Goal: Check status: Check status

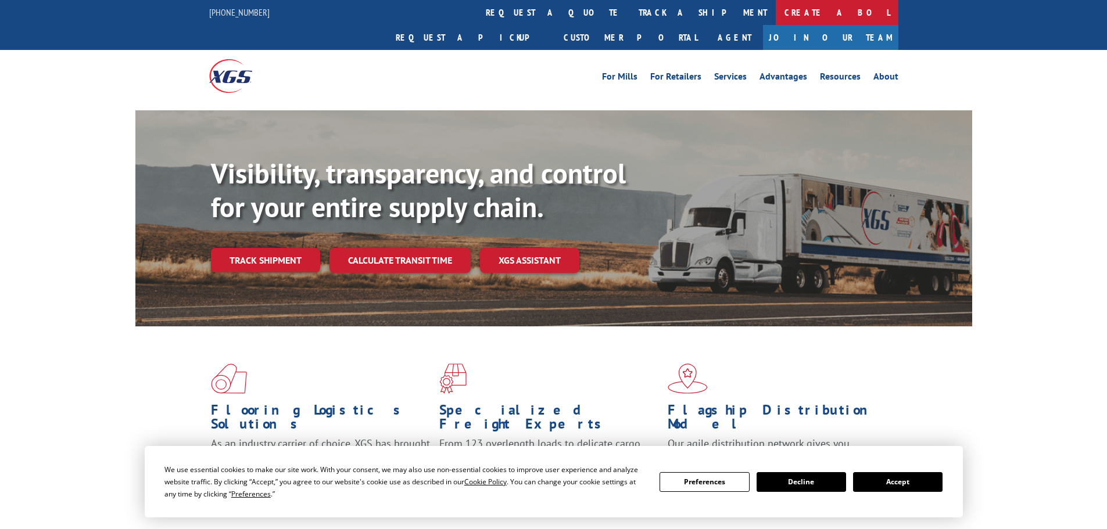
click at [776, 7] on link "Create a BOL" at bounding box center [837, 12] width 123 height 25
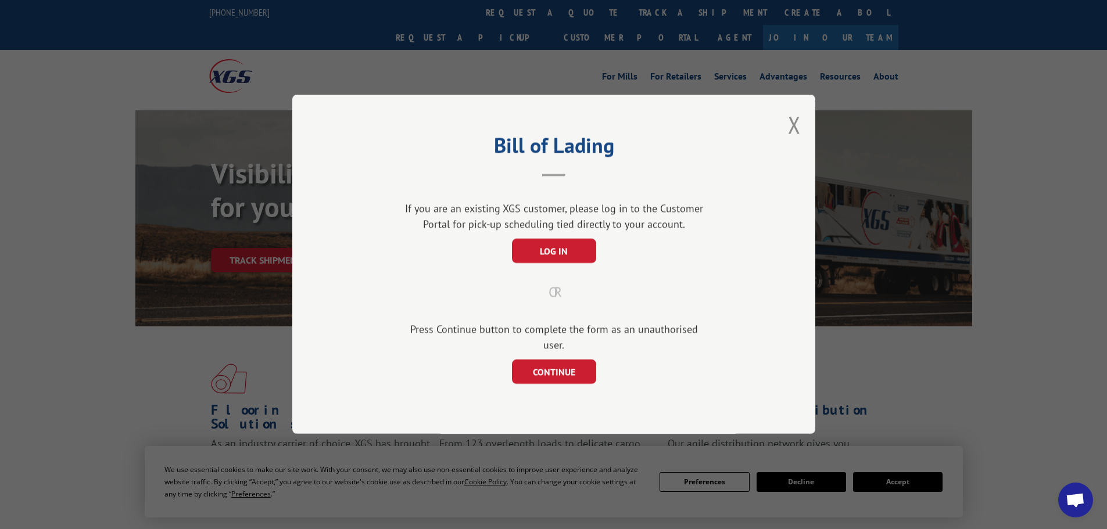
click at [545, 8] on div "Bill of Lading If you are an existing XGS customer, please log in to the Custom…" at bounding box center [553, 264] width 1107 height 529
click at [798, 130] on button "Close modal" at bounding box center [794, 124] width 13 height 31
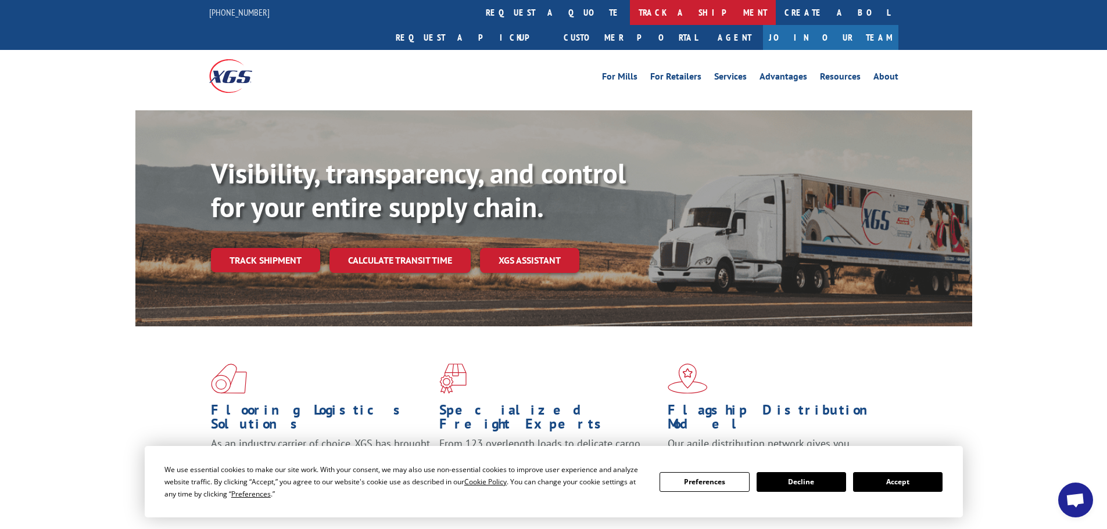
click at [630, 8] on link "track a shipment" at bounding box center [703, 12] width 146 height 25
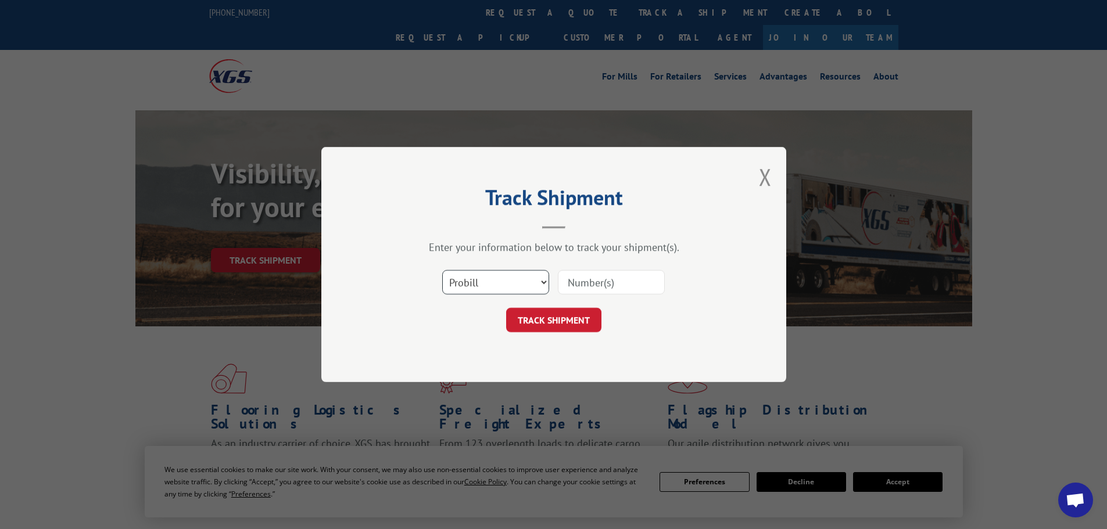
click at [509, 276] on select "Select category... Probill BOL PO" at bounding box center [495, 282] width 107 height 24
select select "bol"
click at [442, 270] on select "Select category... Probill BOL PO" at bounding box center [495, 282] width 107 height 24
click at [590, 291] on input at bounding box center [611, 282] width 107 height 24
paste input "2841226"
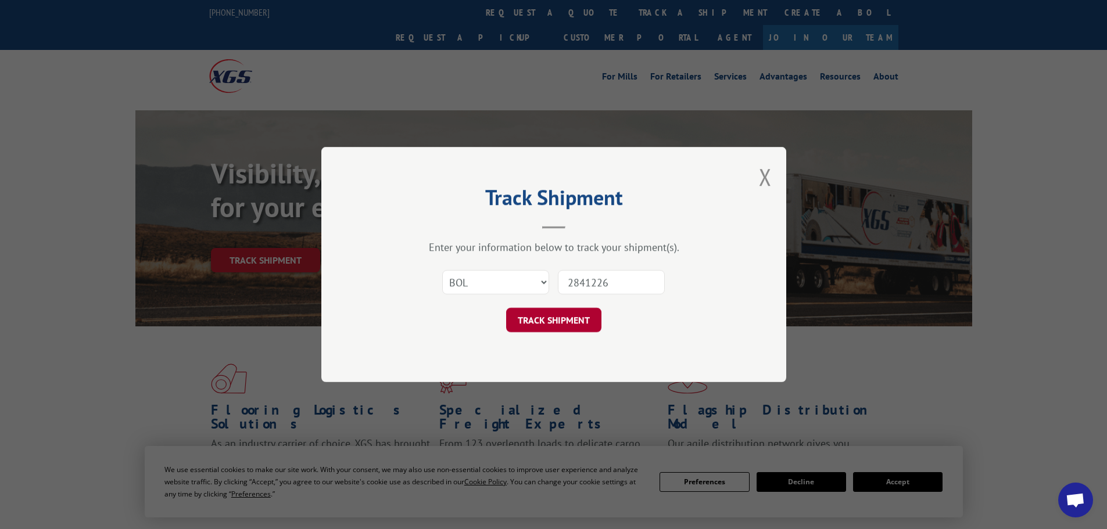
type input "2841226"
click at [578, 317] on button "TRACK SHIPMENT" at bounding box center [553, 320] width 95 height 24
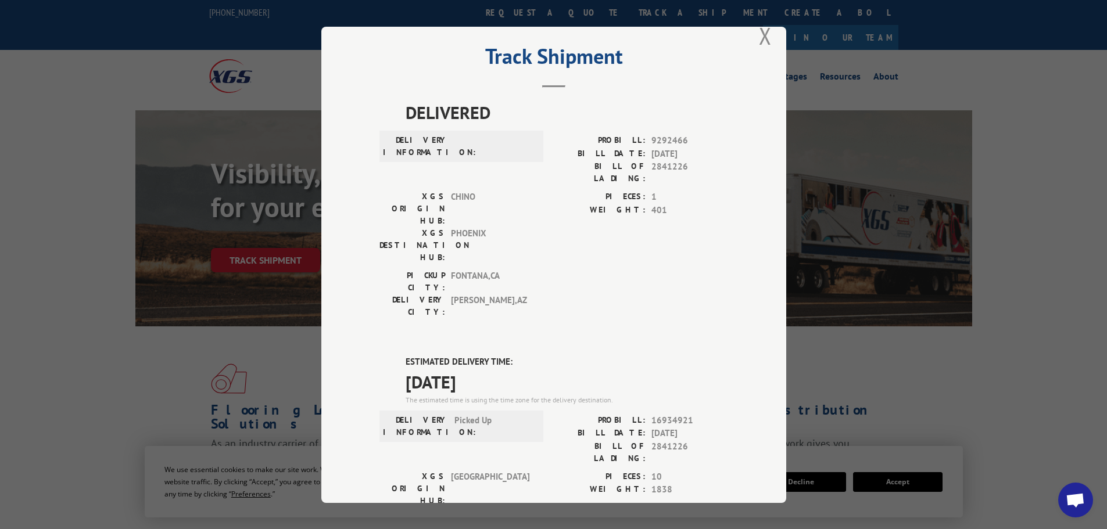
scroll to position [58, 0]
